Goal: Information Seeking & Learning: Find specific fact

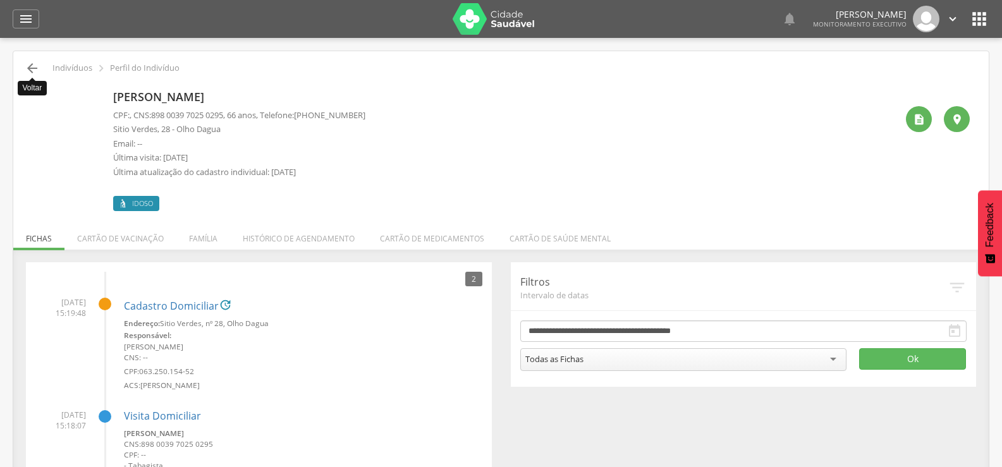
click at [30, 73] on icon "" at bounding box center [32, 68] width 15 height 15
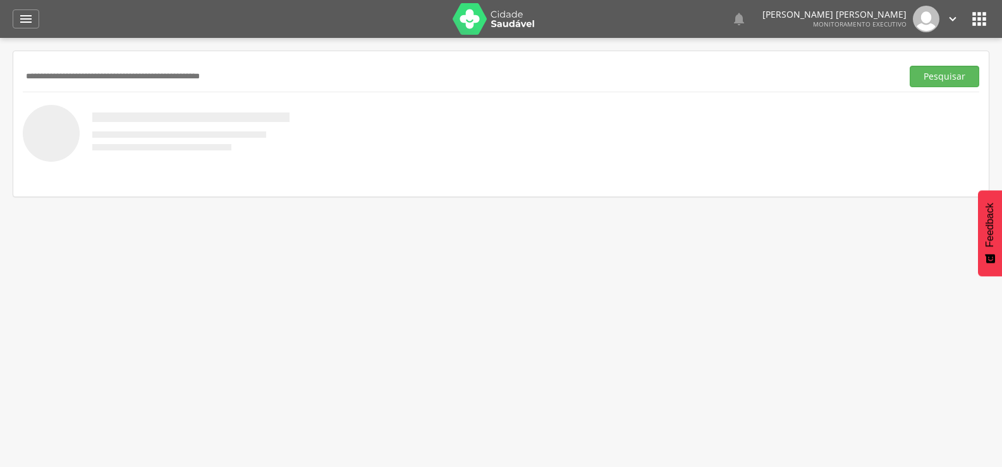
click at [70, 76] on input "text" at bounding box center [460, 76] width 874 height 21
type input "**********"
click at [909, 66] on button "Pesquisar" at bounding box center [944, 76] width 70 height 21
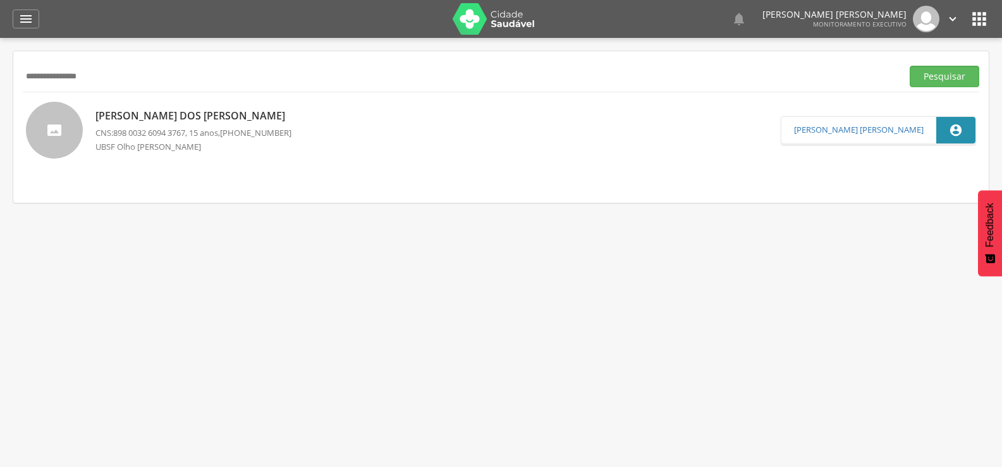
click at [165, 128] on span "898 0032 6094 3767" at bounding box center [149, 132] width 72 height 11
type input "**********"
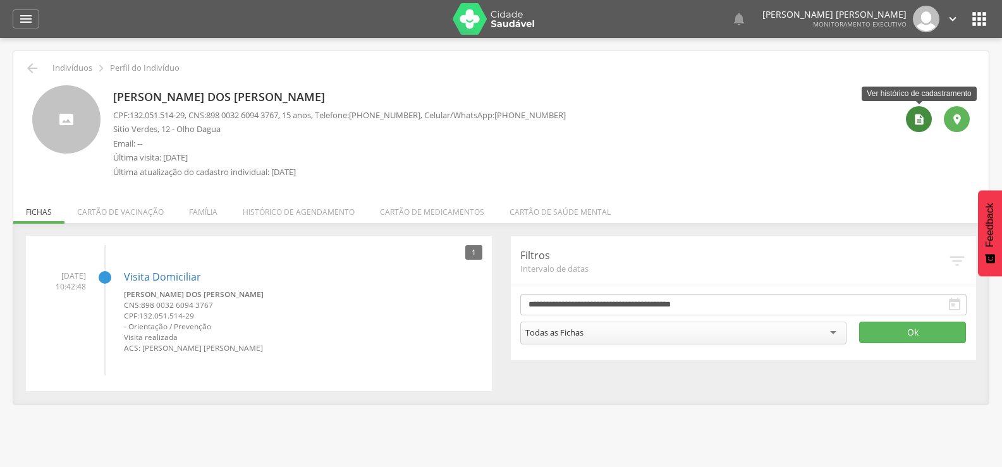
click at [921, 119] on icon "" at bounding box center [919, 119] width 13 height 13
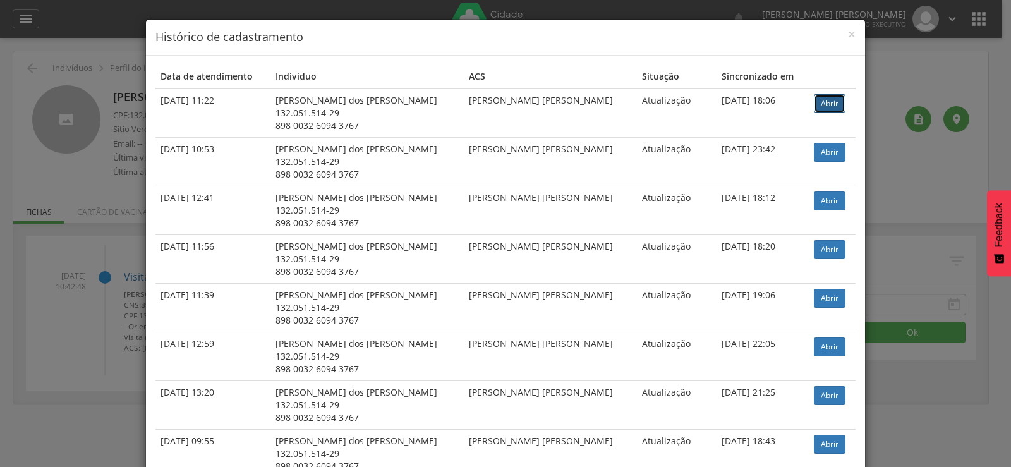
click at [819, 103] on link "Abrir" at bounding box center [830, 103] width 32 height 19
drag, startPoint x: 111, startPoint y: 131, endPoint x: 83, endPoint y: 114, distance: 32.3
click at [99, 124] on div "× Histórico de cadastramento Data de atendimento Indivíduo ACS Situação Sincron…" at bounding box center [505, 233] width 1011 height 467
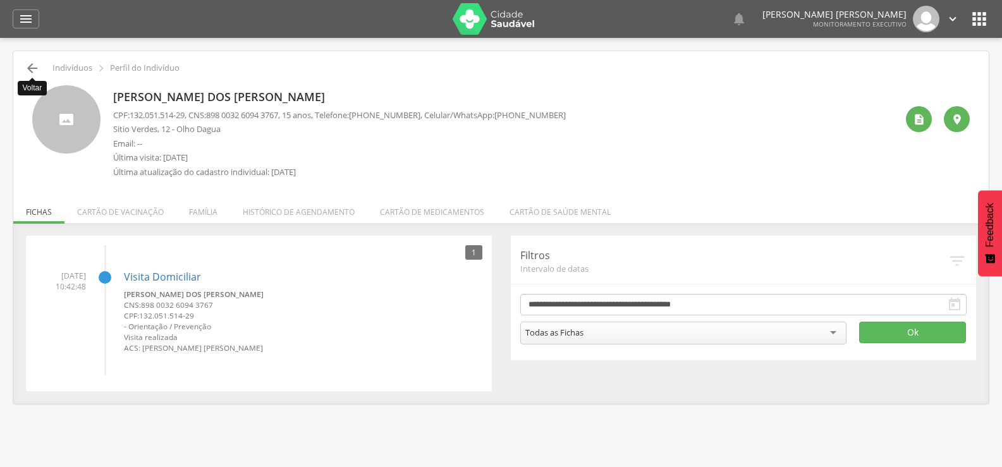
click at [32, 65] on icon "" at bounding box center [32, 68] width 15 height 15
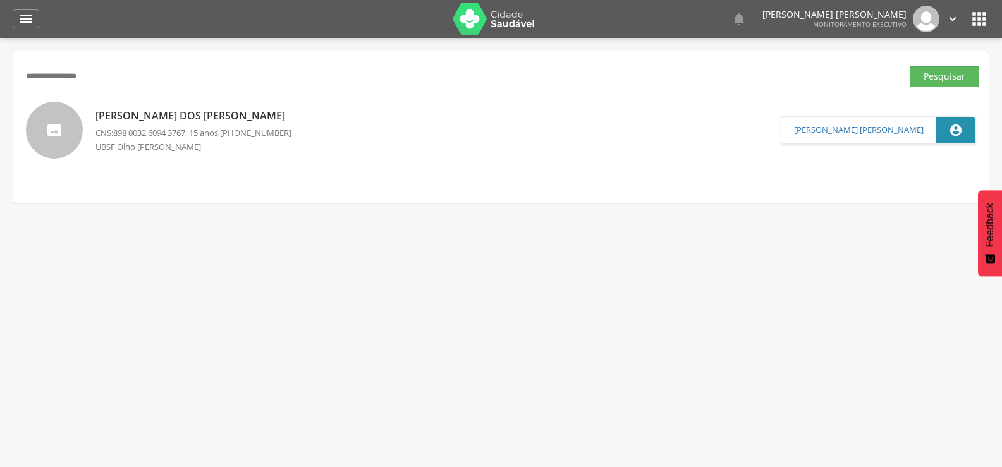
click at [54, 80] on input "**********" at bounding box center [460, 76] width 874 height 21
paste input "text"
click at [909, 66] on button "Pesquisar" at bounding box center [944, 76] width 70 height 21
click at [154, 134] on span "898 0046 1919 7019" at bounding box center [149, 132] width 72 height 11
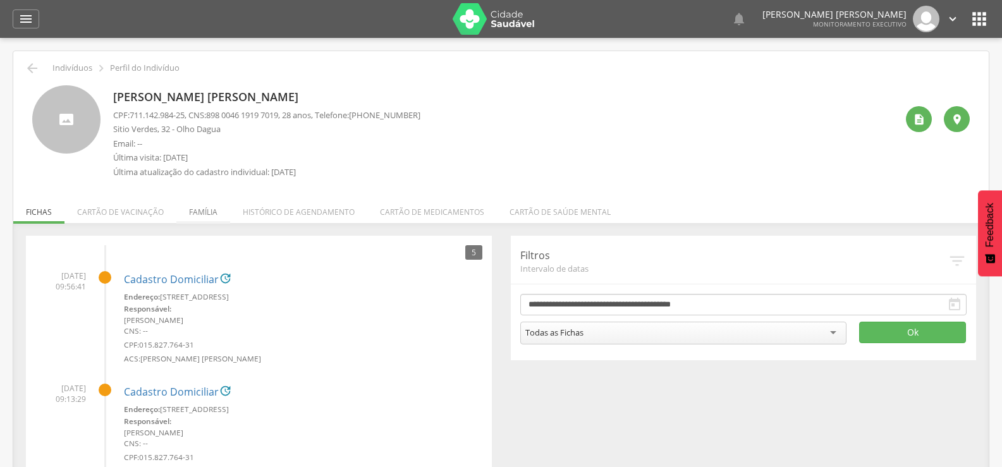
click at [202, 211] on li "Família" at bounding box center [203, 209] width 54 height 30
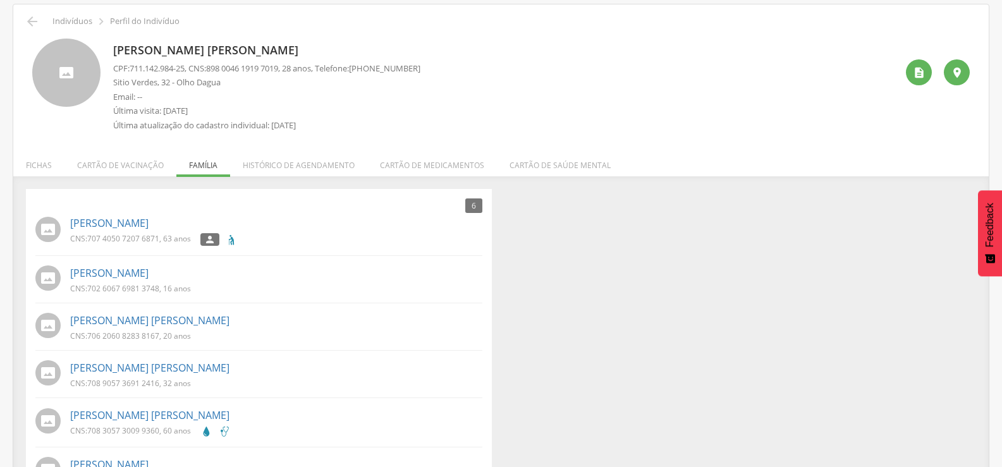
scroll to position [94, 0]
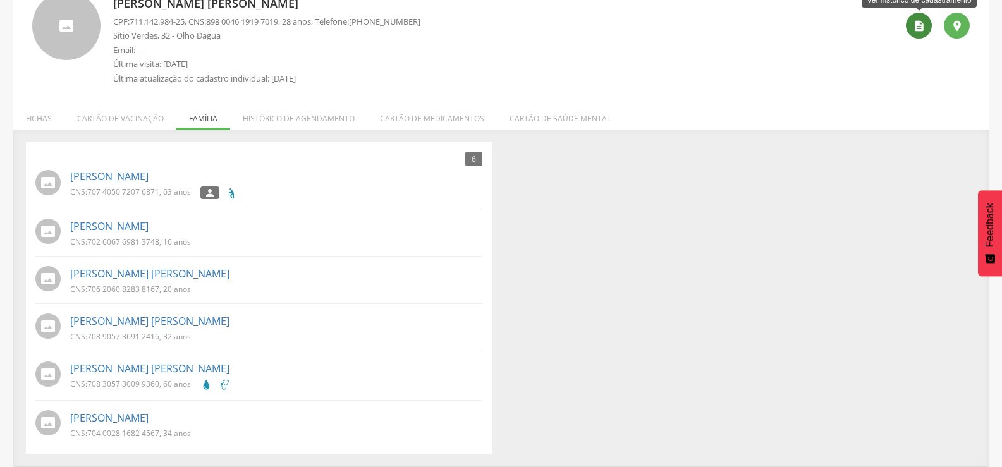
click at [916, 28] on icon "" at bounding box center [919, 26] width 13 height 13
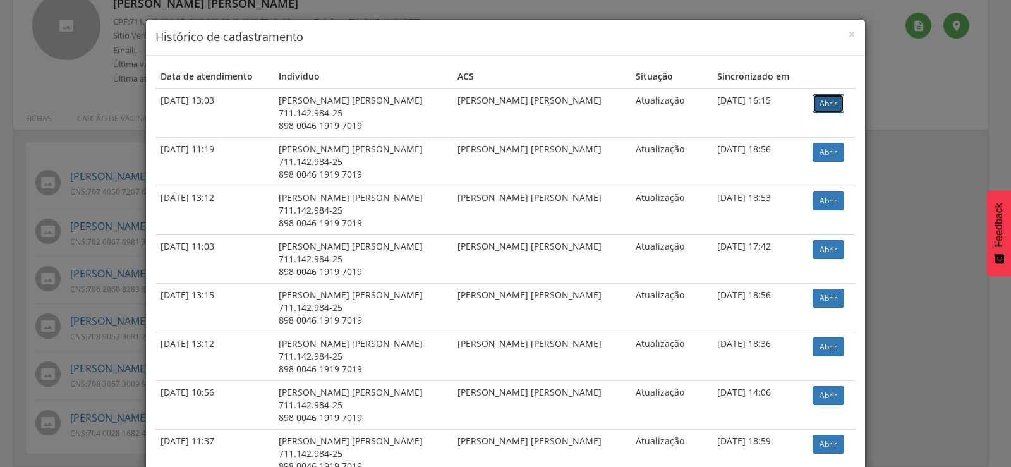
click at [814, 104] on link "Abrir" at bounding box center [829, 103] width 32 height 19
drag, startPoint x: 156, startPoint y: 28, endPoint x: 145, endPoint y: 28, distance: 11.4
click at [155, 28] on div "× Histórico de cadastramento" at bounding box center [505, 38] width 719 height 36
click at [132, 30] on div "× Histórico de cadastramento Data de atendimento Indivíduo ACS Situação Sincron…" at bounding box center [505, 233] width 1011 height 467
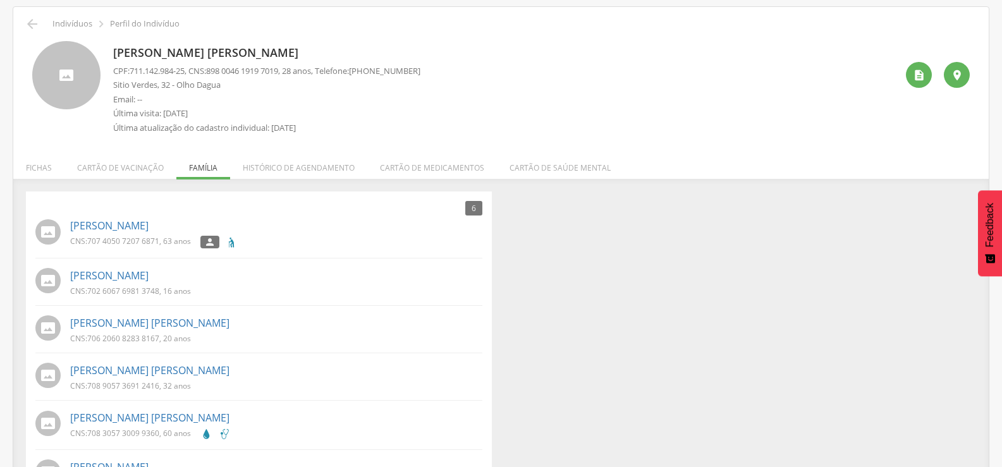
scroll to position [0, 0]
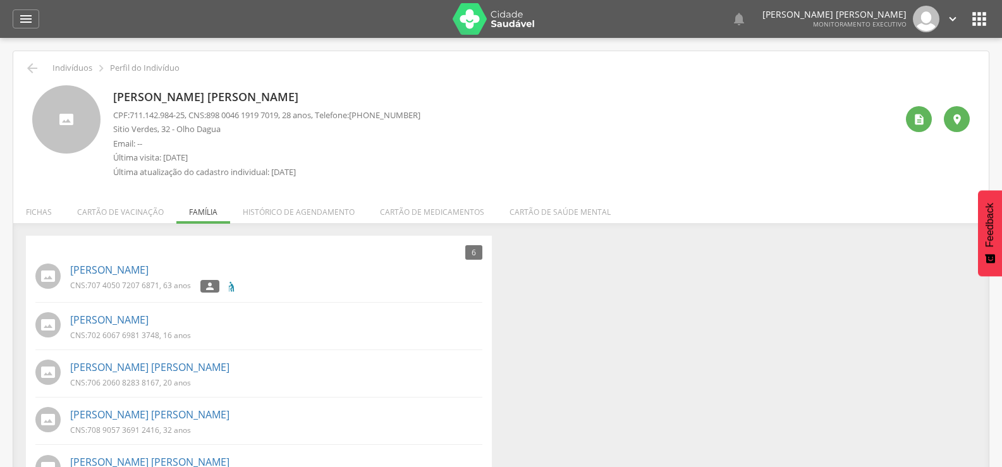
click at [40, 71] on div " Indivíduos  Perfil do Indivíduo" at bounding box center [501, 68] width 956 height 15
click at [33, 71] on icon "" at bounding box center [32, 68] width 15 height 15
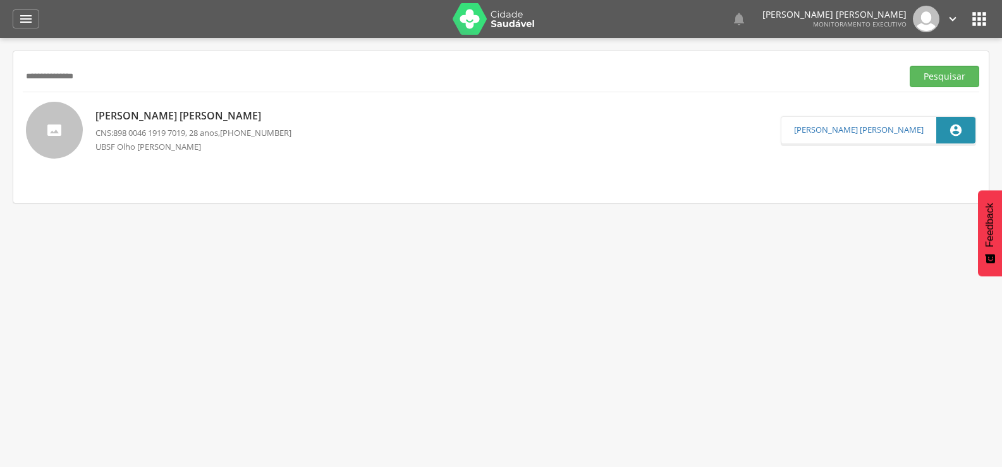
click at [98, 75] on input "**********" at bounding box center [460, 76] width 874 height 21
paste input "text"
click at [909, 66] on button "Pesquisar" at bounding box center [944, 76] width 70 height 21
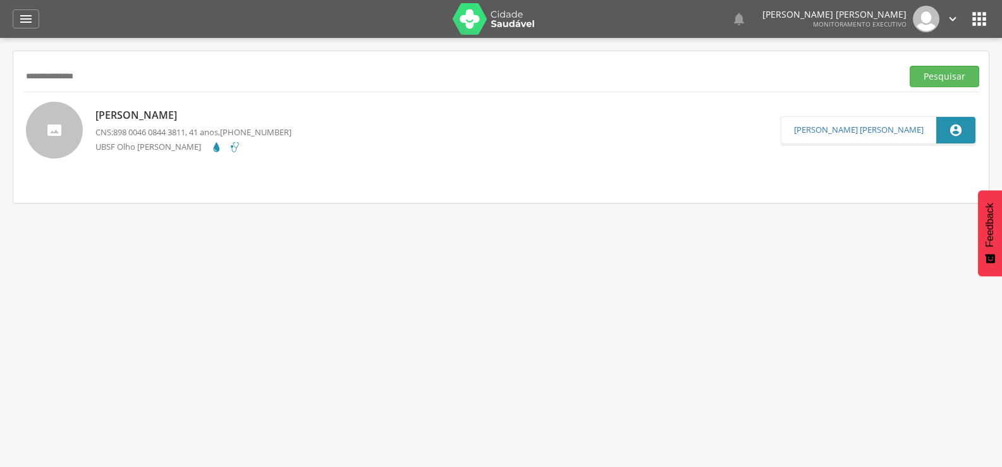
click at [149, 131] on span "898 0046 0844 3811" at bounding box center [149, 131] width 72 height 11
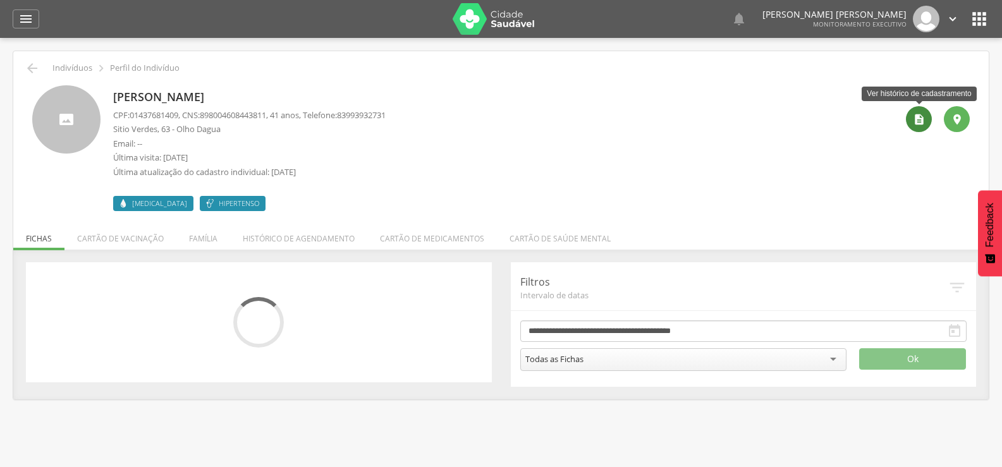
click at [913, 118] on icon "" at bounding box center [919, 119] width 13 height 13
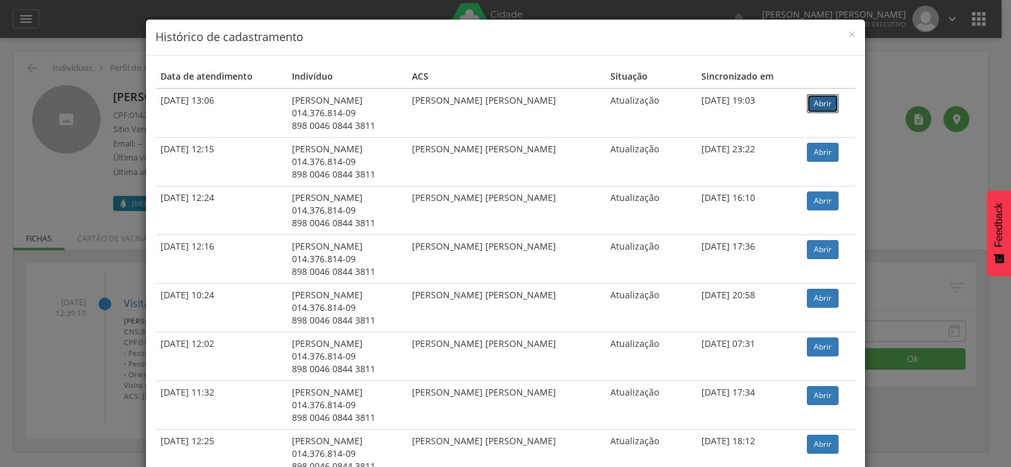
click at [824, 100] on link "Abrir" at bounding box center [823, 103] width 32 height 19
drag, startPoint x: 10, startPoint y: 108, endPoint x: 23, endPoint y: 83, distance: 28.0
click at [11, 106] on div "× Histórico de cadastramento Data de atendimento Indivíduo ACS Situação Sincron…" at bounding box center [505, 233] width 1011 height 467
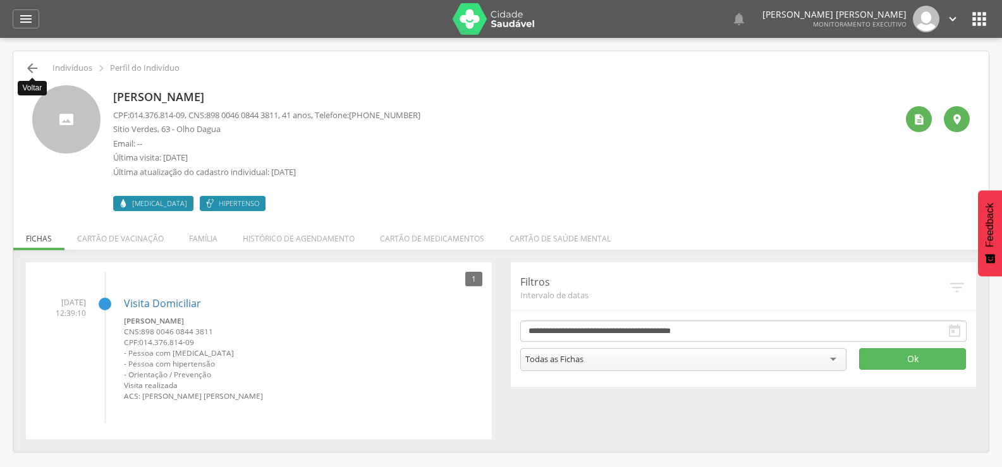
click at [32, 73] on icon "" at bounding box center [32, 68] width 15 height 15
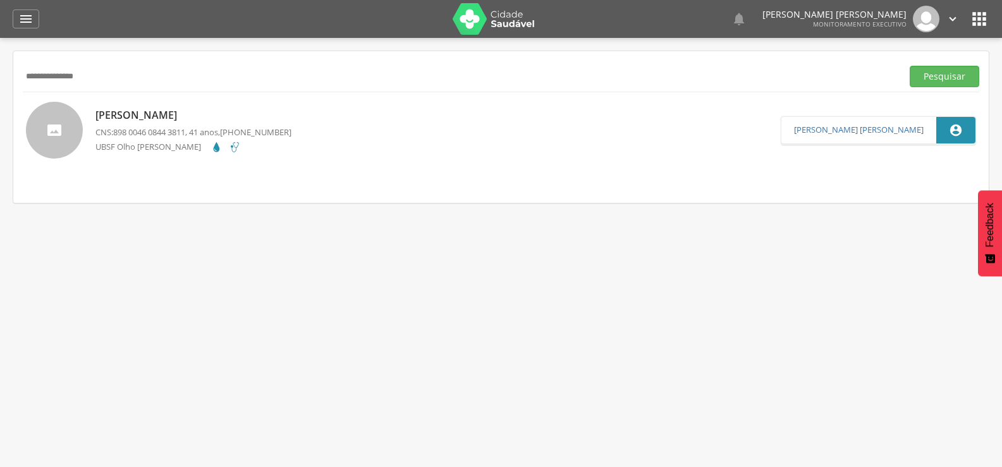
click at [56, 76] on input "**********" at bounding box center [460, 76] width 874 height 21
paste input "text"
click at [909, 66] on button "Pesquisar" at bounding box center [944, 76] width 70 height 21
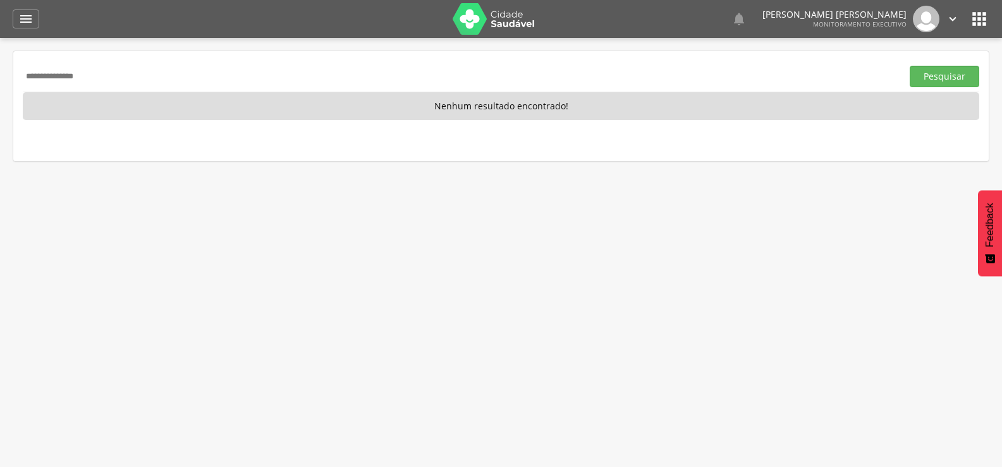
click at [96, 78] on input "**********" at bounding box center [460, 76] width 874 height 21
paste input "**********"
click at [909, 66] on button "Pesquisar" at bounding box center [944, 76] width 70 height 21
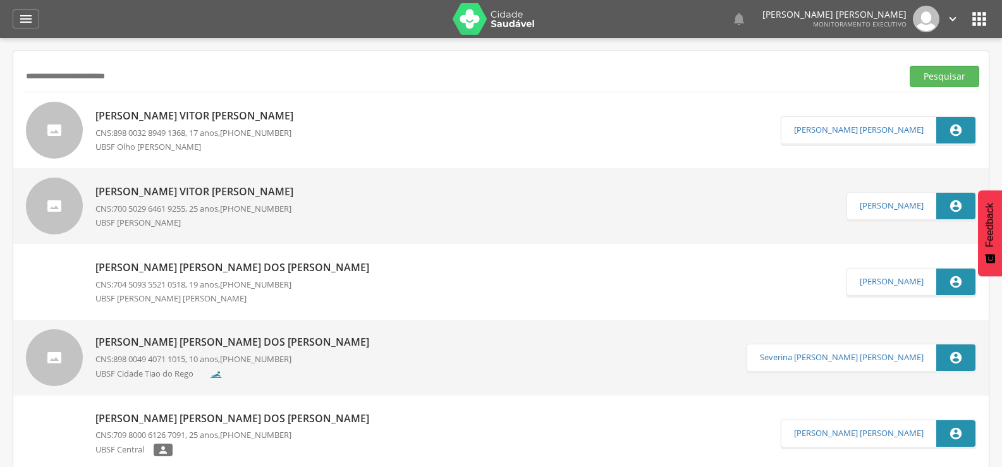
click at [185, 135] on span "898 0032 8949 1368" at bounding box center [149, 132] width 72 height 11
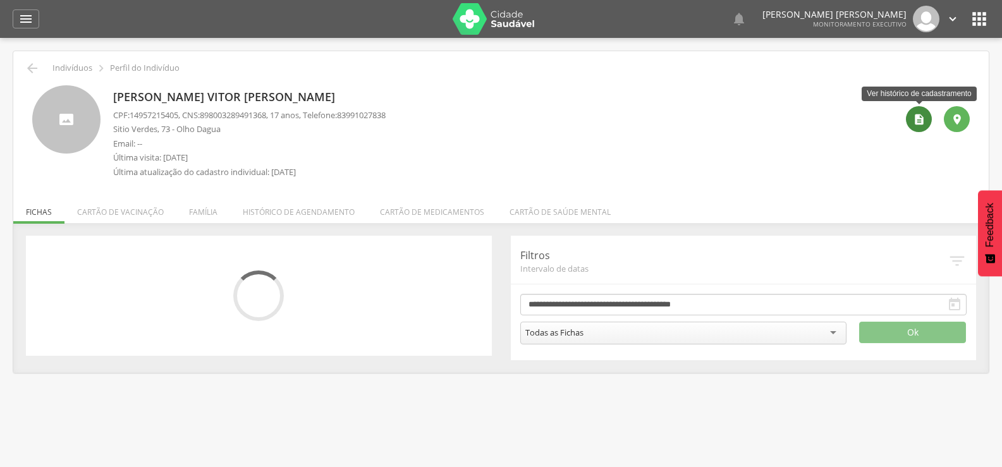
click at [921, 125] on icon "" at bounding box center [919, 119] width 13 height 13
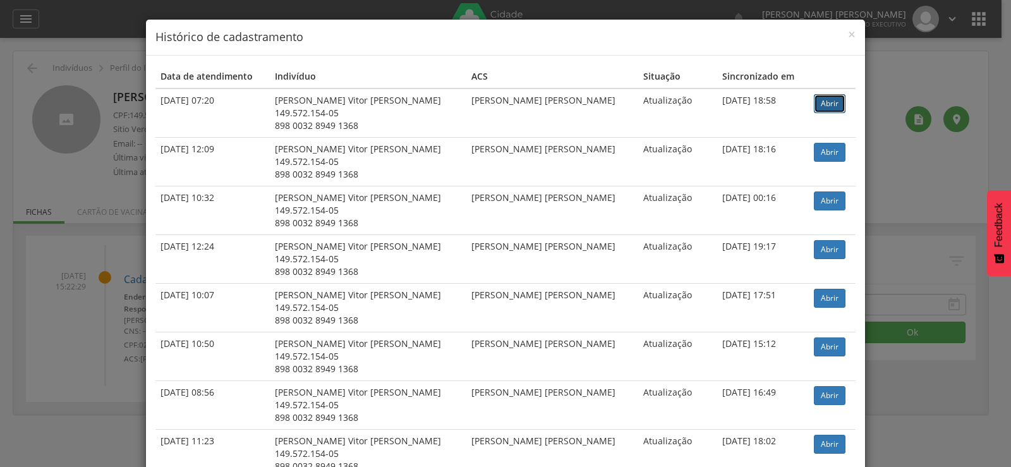
click at [818, 101] on link "Abrir" at bounding box center [830, 103] width 32 height 19
click at [75, 63] on div "× Histórico de cadastramento Data de atendimento Indivíduo ACS Situação Sincron…" at bounding box center [505, 233] width 1011 height 467
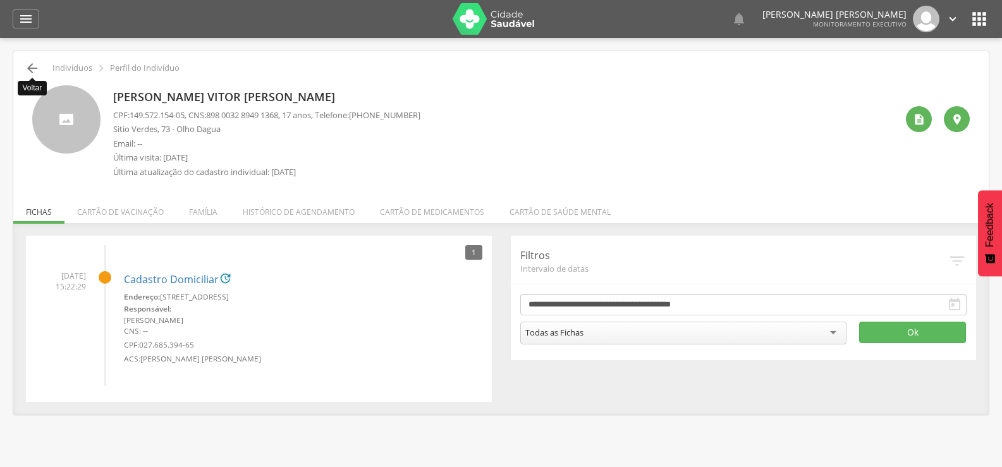
click at [36, 66] on icon "" at bounding box center [32, 68] width 15 height 15
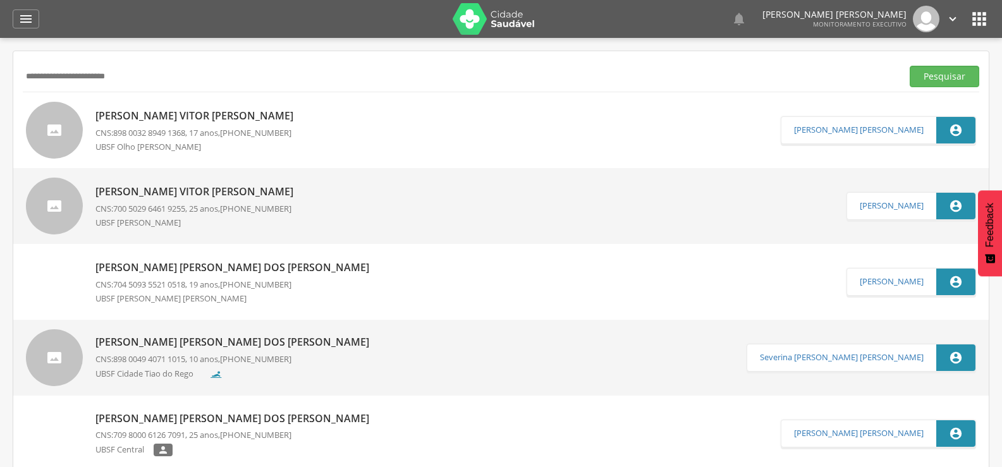
click at [60, 80] on input "**********" at bounding box center [460, 76] width 874 height 21
click at [61, 79] on input "**********" at bounding box center [460, 76] width 874 height 21
click at [61, 78] on input "**********" at bounding box center [460, 76] width 874 height 21
paste input "text"
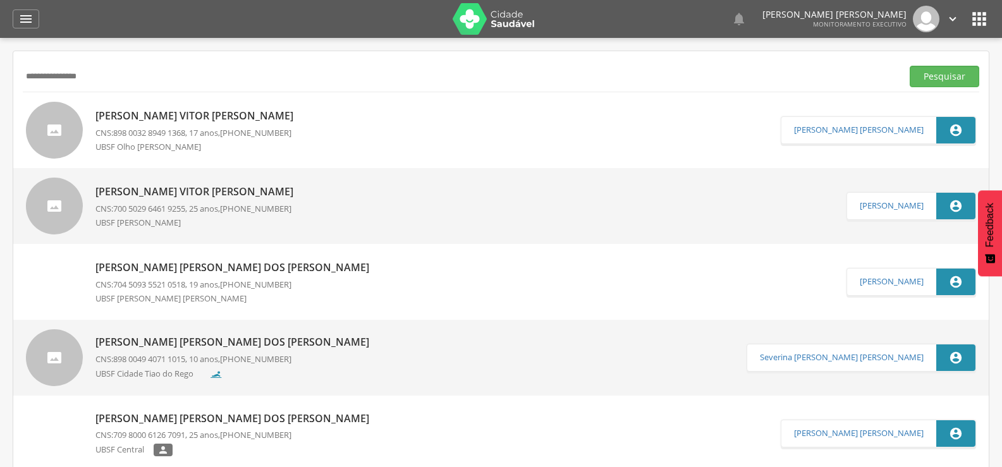
click at [909, 66] on button "Pesquisar" at bounding box center [944, 76] width 70 height 21
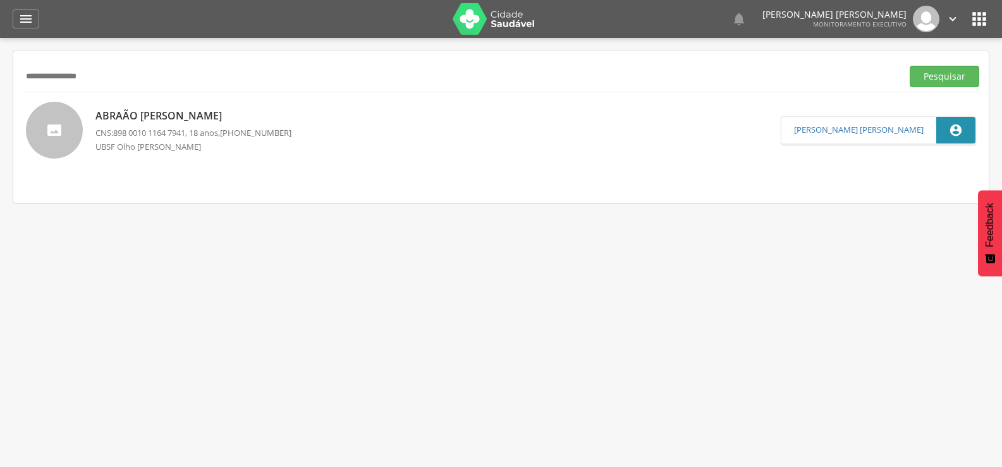
click at [157, 137] on span "898 0010 1164 7941" at bounding box center [149, 132] width 72 height 11
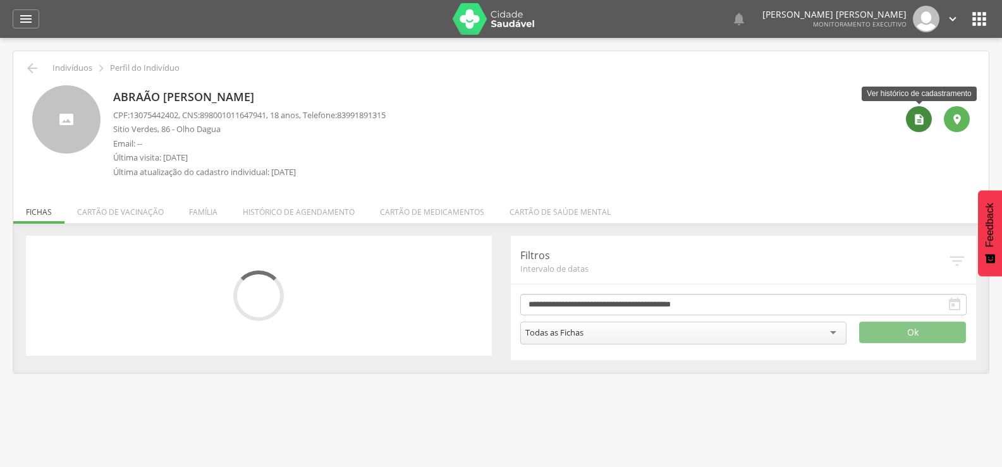
click at [913, 123] on icon "" at bounding box center [919, 119] width 13 height 13
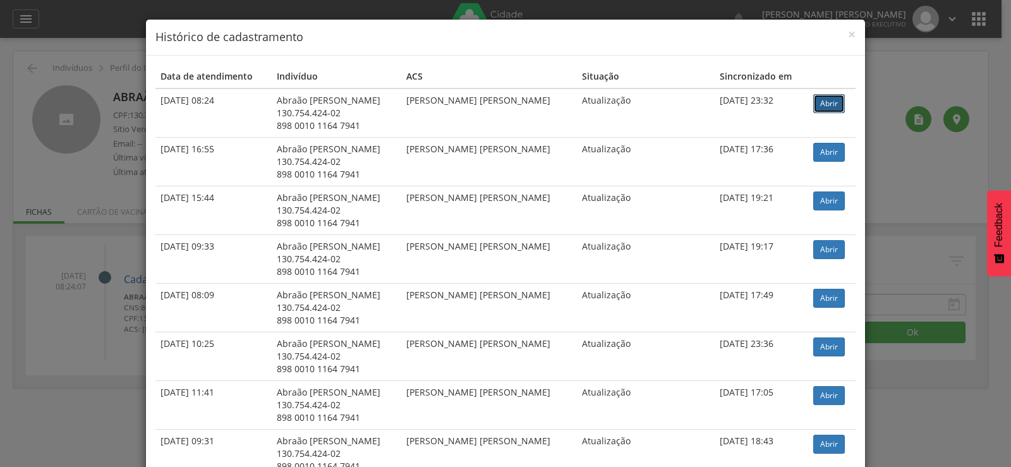
click at [828, 106] on link "Abrir" at bounding box center [829, 103] width 32 height 19
click at [96, 118] on div "× Histórico de cadastramento Data de atendimento Indivíduo ACS Situação Sincron…" at bounding box center [505, 233] width 1011 height 467
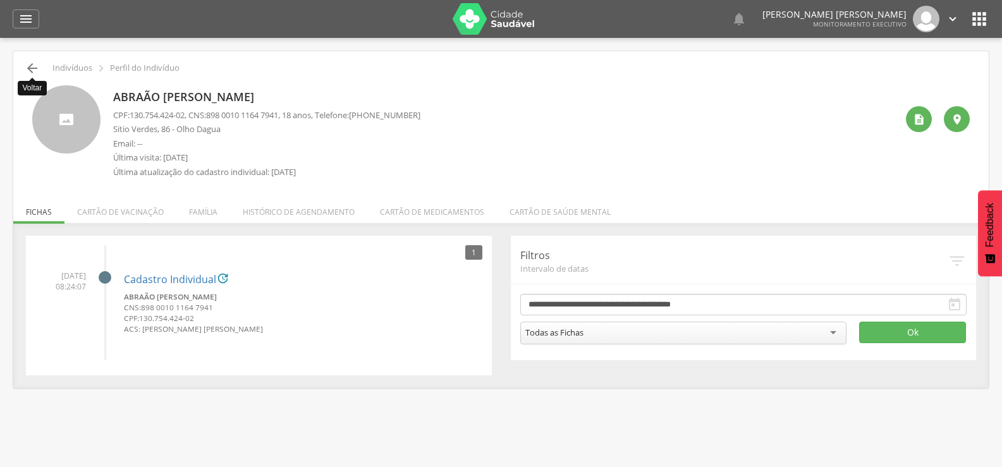
click at [35, 73] on icon "" at bounding box center [32, 68] width 15 height 15
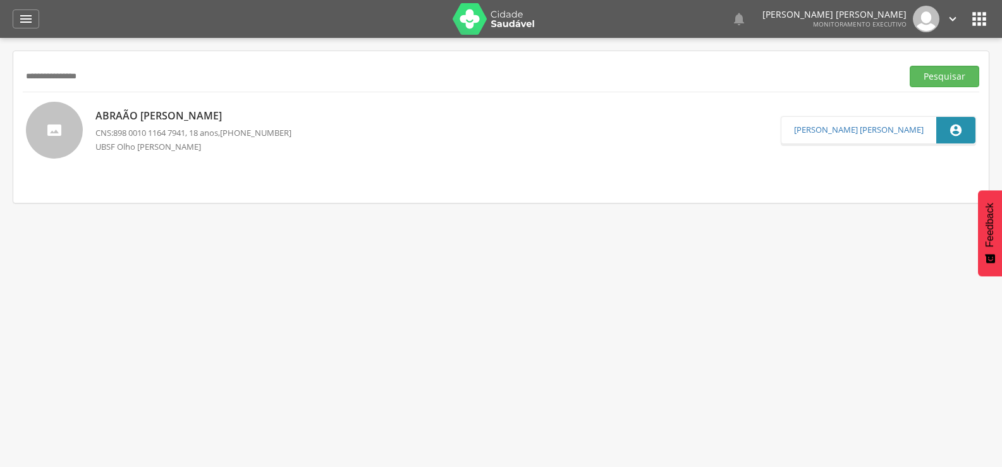
click at [59, 71] on input "**********" at bounding box center [460, 76] width 874 height 21
type input "**********"
click at [909, 66] on button "Pesquisar" at bounding box center [944, 76] width 70 height 21
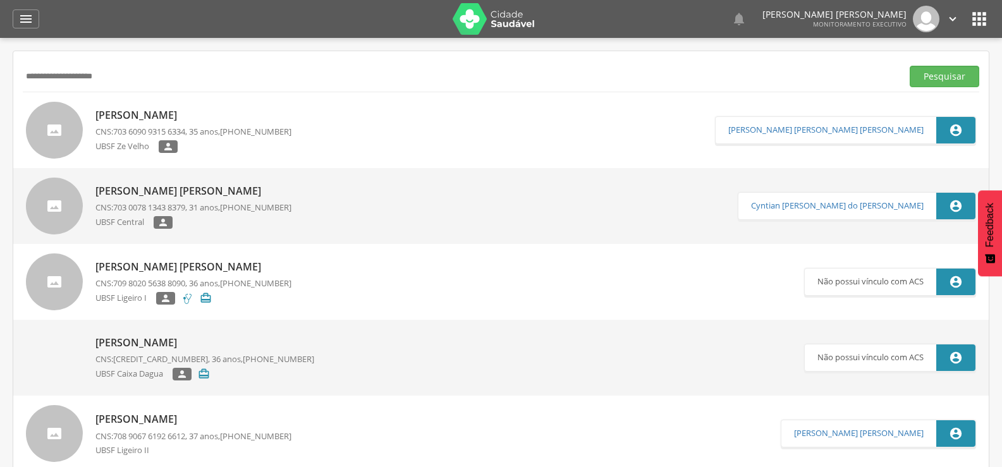
click at [133, 117] on p "Juliana Barbosa Silva" at bounding box center [193, 115] width 196 height 15
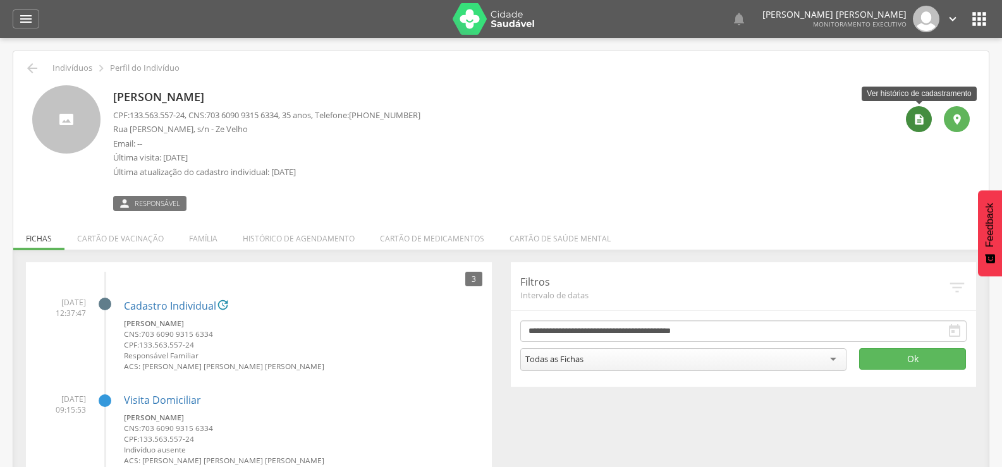
click at [920, 127] on div "" at bounding box center [919, 119] width 26 height 26
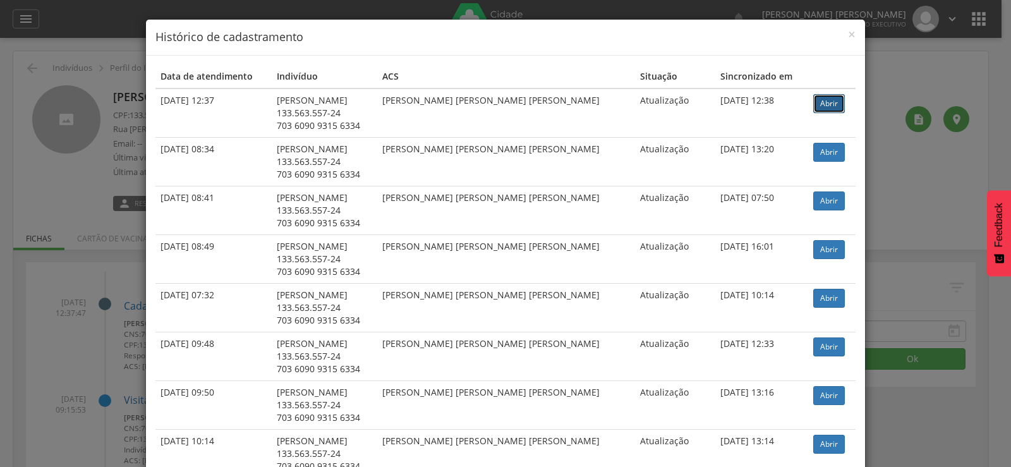
click at [813, 105] on link "Abrir" at bounding box center [829, 103] width 32 height 19
click at [90, 86] on div "× Histórico de cadastramento Data de atendimento Indivíduo ACS Situação Sincron…" at bounding box center [505, 233] width 1011 height 467
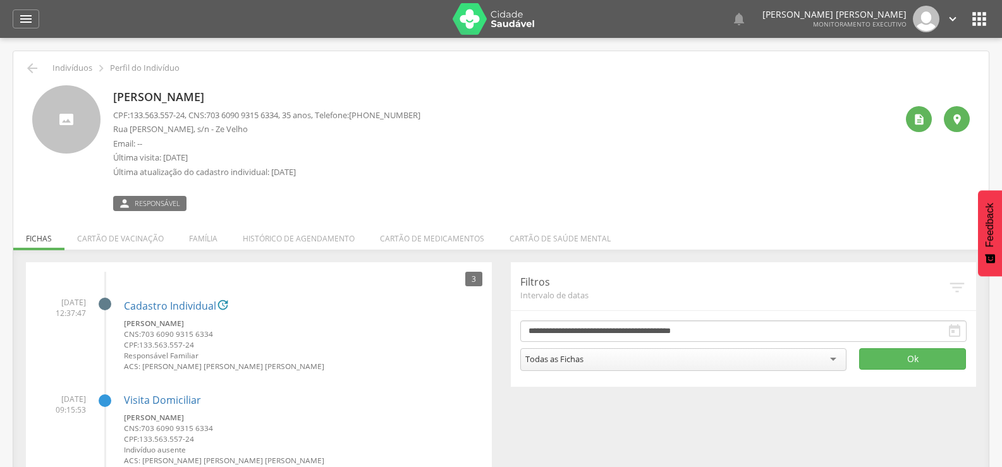
drag, startPoint x: 108, startPoint y: 94, endPoint x: 260, endPoint y: 98, distance: 152.3
click at [261, 98] on div "Juliana Barbosa Silva CPF: 133.563.557-24 , CNS: 703 6090 9315 6334 , 35 anos, …" at bounding box center [500, 148] width 937 height 126
copy p "Juliana Barbosa Silva"
drag, startPoint x: 216, startPoint y: 114, endPoint x: 290, endPoint y: 115, distance: 73.9
click at [278, 115] on span "703 6090 9315 6334" at bounding box center [242, 114] width 72 height 11
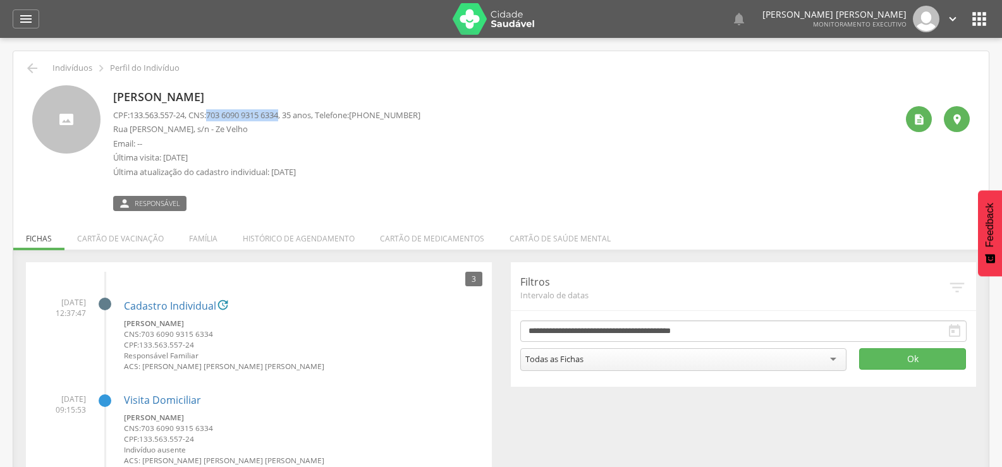
copy span "703 6090 9315 6334"
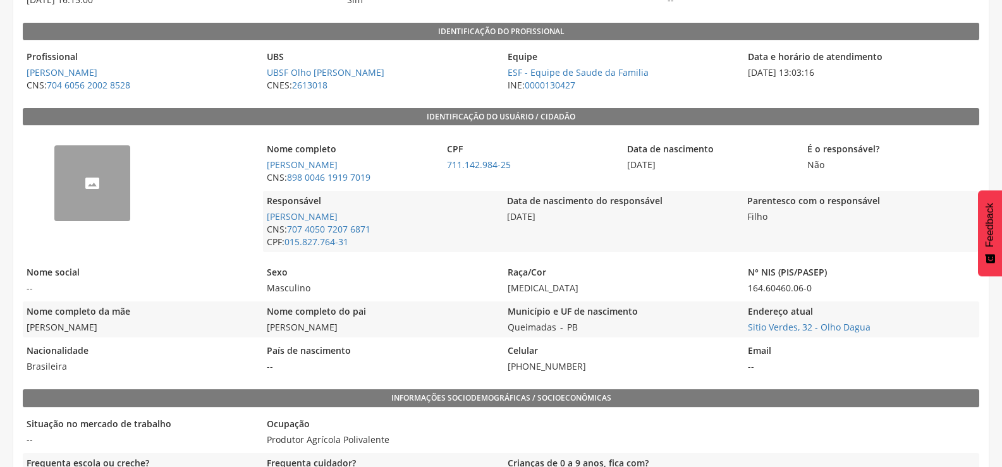
scroll to position [190, 0]
drag, startPoint x: 264, startPoint y: 322, endPoint x: 392, endPoint y: 331, distance: 128.0
click at [392, 331] on span "Francisco Pereira da Silva" at bounding box center [380, 326] width 234 height 13
copy span "Francisco Pereira da Silva"
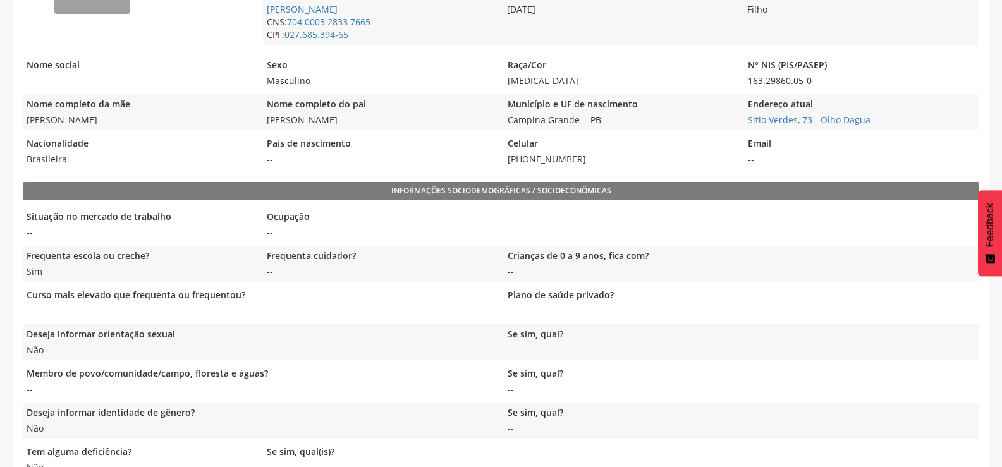
scroll to position [270, 0]
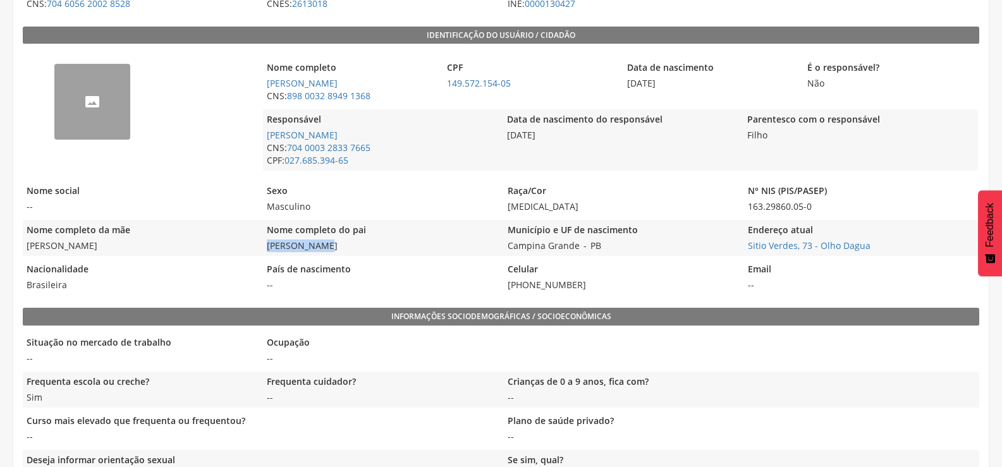
drag, startPoint x: 265, startPoint y: 245, endPoint x: 330, endPoint y: 246, distance: 64.5
click at [330, 246] on span "José Calisto" at bounding box center [380, 246] width 234 height 13
copy span "José Calisto"
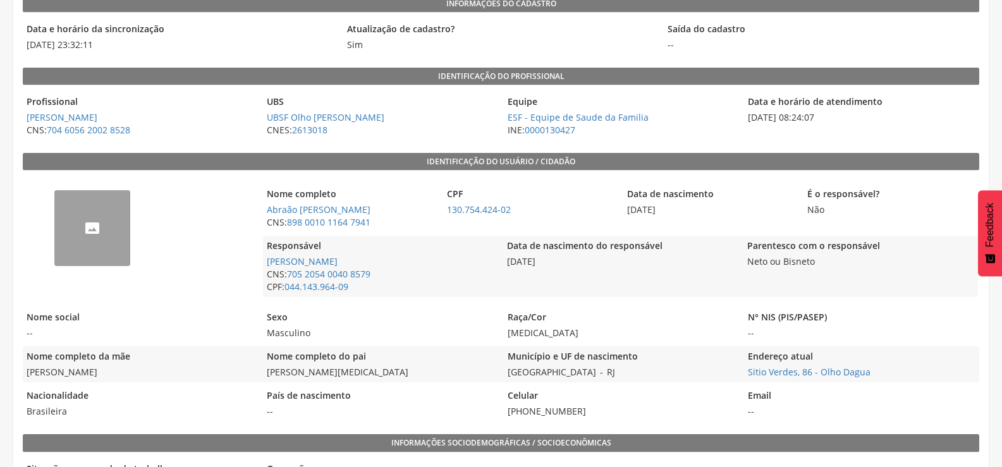
scroll to position [270, 0]
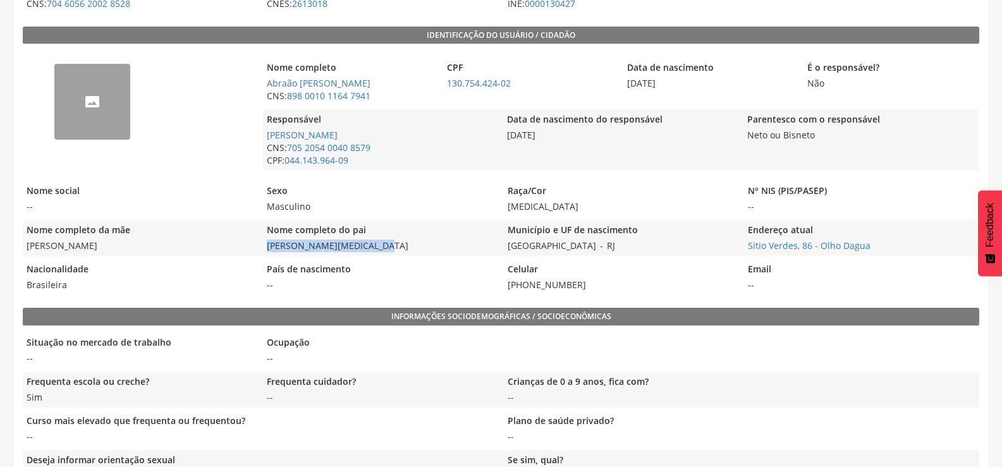
drag, startPoint x: 260, startPoint y: 245, endPoint x: 391, endPoint y: 250, distance: 130.3
click at [391, 250] on div "Nome completo da mãe Tatiana Claudia de Almeida Lopes Nome completo do pai Rosi…" at bounding box center [501, 238] width 956 height 36
copy span "Rosimar Cleiton da Silva"
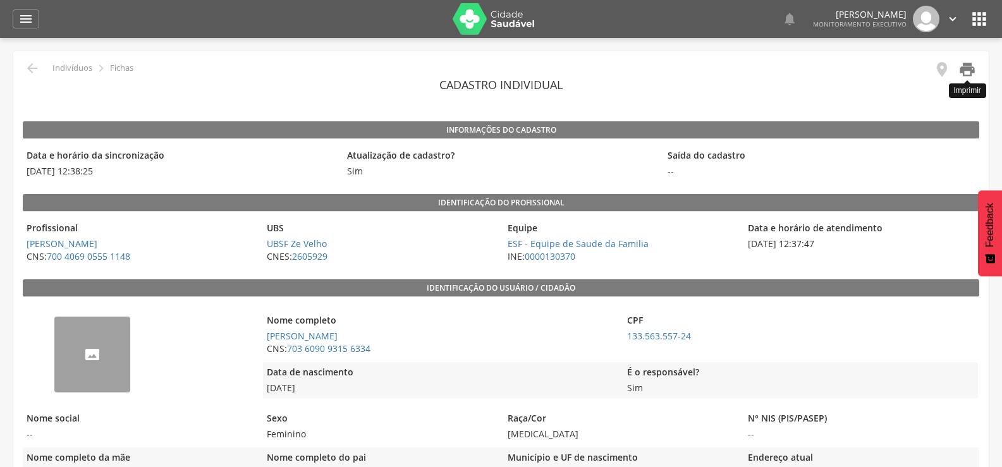
click at [967, 72] on icon "" at bounding box center [967, 70] width 18 height 18
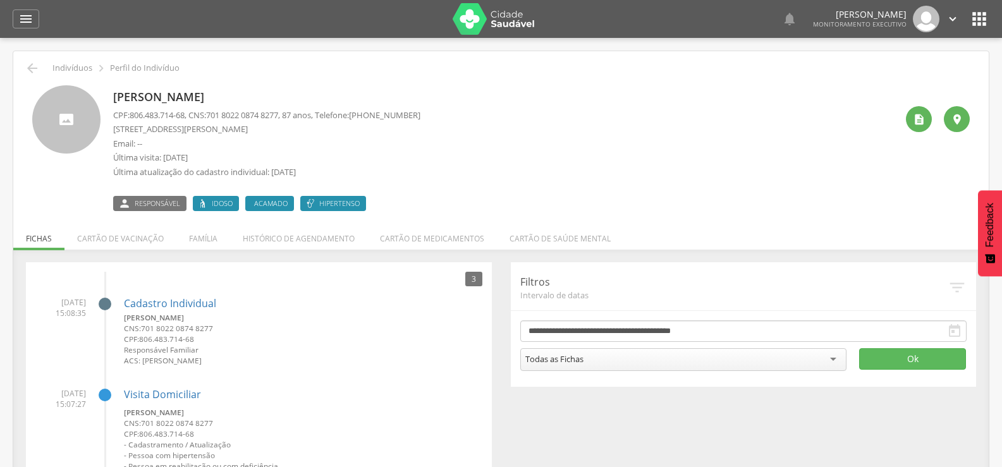
click at [980, 25] on icon "" at bounding box center [979, 19] width 20 height 20
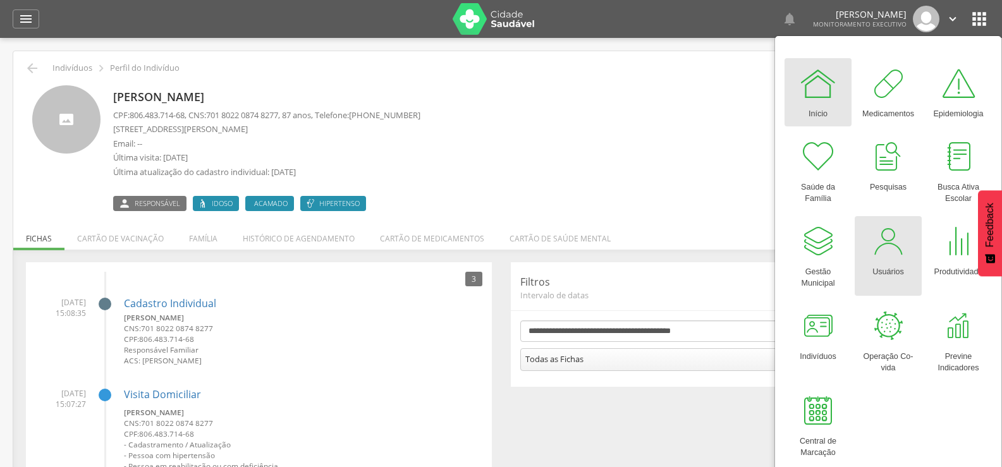
click at [884, 252] on div at bounding box center [888, 241] width 38 height 38
